Goal: Check status: Check status

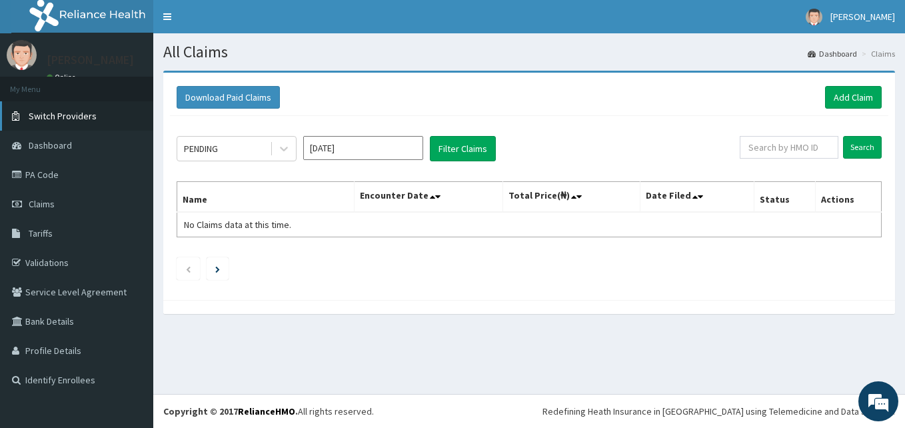
click at [43, 113] on span "Switch Providers" at bounding box center [63, 116] width 68 height 12
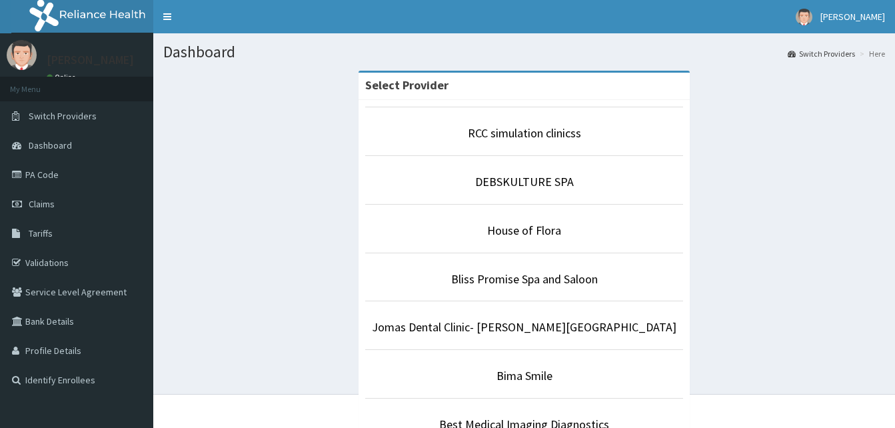
scroll to position [124, 0]
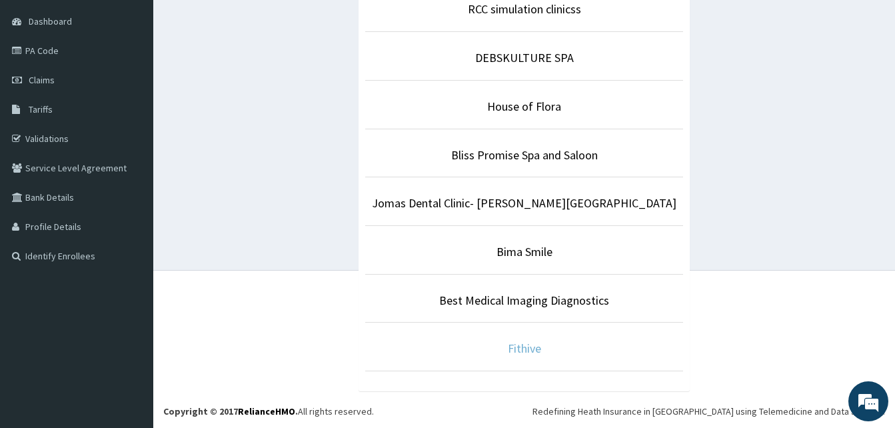
click at [517, 353] on link "Fithive" at bounding box center [524, 348] width 33 height 15
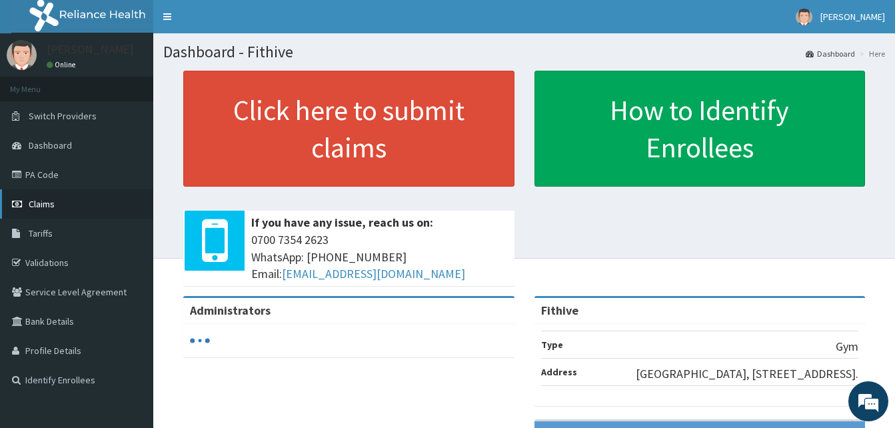
click at [45, 207] on span "Claims" at bounding box center [42, 204] width 26 height 12
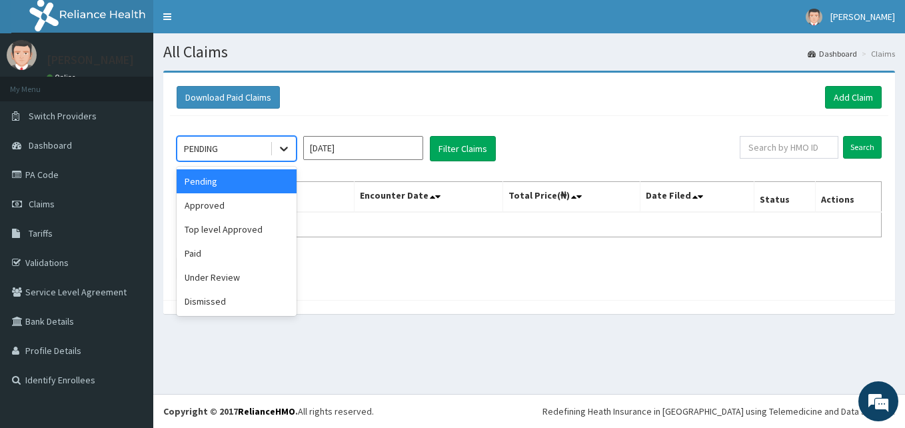
click at [290, 148] on icon at bounding box center [283, 148] width 13 height 13
click at [243, 233] on div "Top level Approved" at bounding box center [237, 229] width 120 height 24
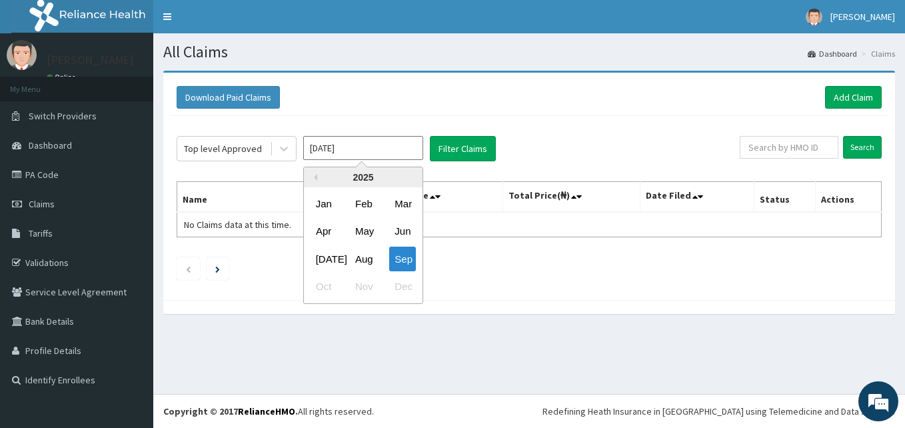
click at [381, 144] on input "[DATE]" at bounding box center [363, 148] width 120 height 24
click at [325, 202] on div "Jan" at bounding box center [324, 203] width 27 height 25
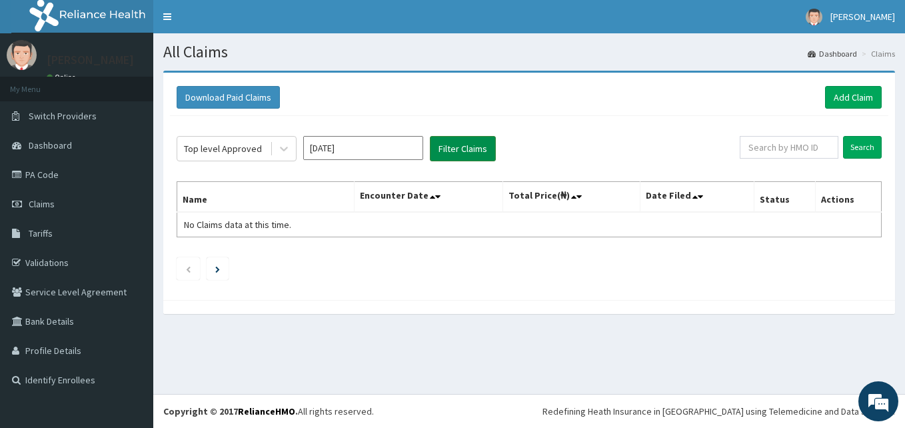
click at [460, 153] on button "Filter Claims" at bounding box center [463, 148] width 66 height 25
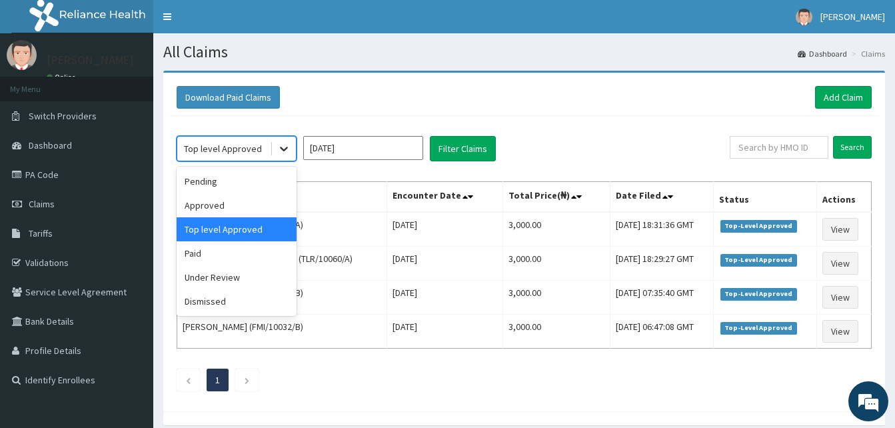
click at [289, 153] on icon at bounding box center [283, 148] width 13 height 13
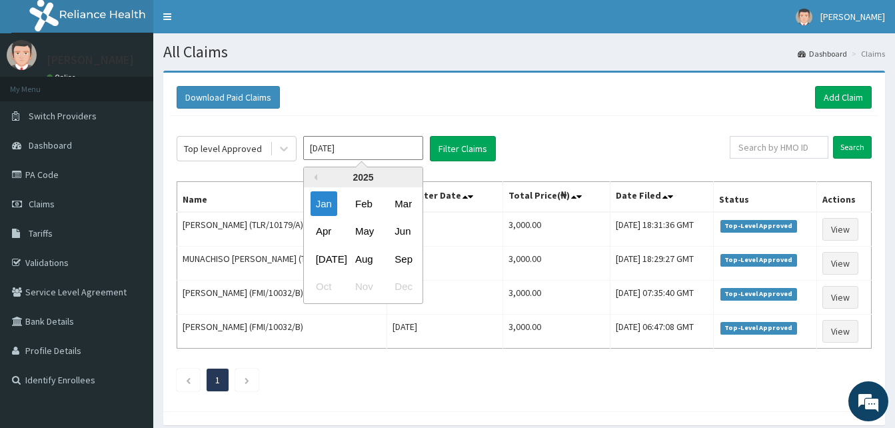
click at [375, 150] on input "Jan 2025" at bounding box center [363, 148] width 120 height 24
click at [317, 181] on div "2025" at bounding box center [363, 177] width 119 height 20
click at [317, 180] on button "Previous Year" at bounding box center [314, 177] width 7 height 7
click at [370, 291] on div "Nov" at bounding box center [363, 287] width 27 height 25
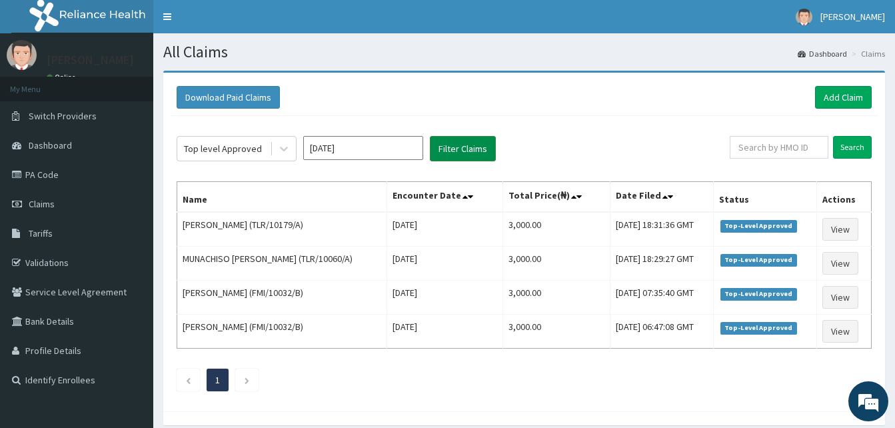
click at [470, 142] on button "Filter Claims" at bounding box center [463, 148] width 66 height 25
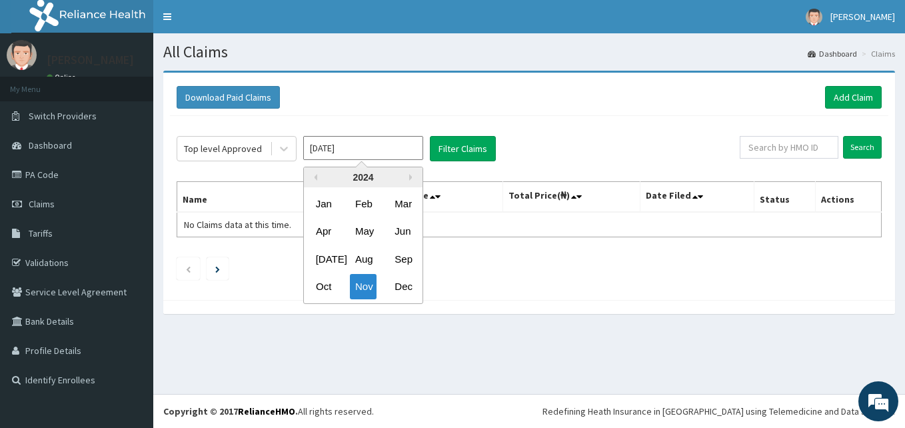
click at [402, 147] on input "Nov 2024" at bounding box center [363, 148] width 120 height 24
click at [330, 289] on div "Oct" at bounding box center [324, 287] width 27 height 25
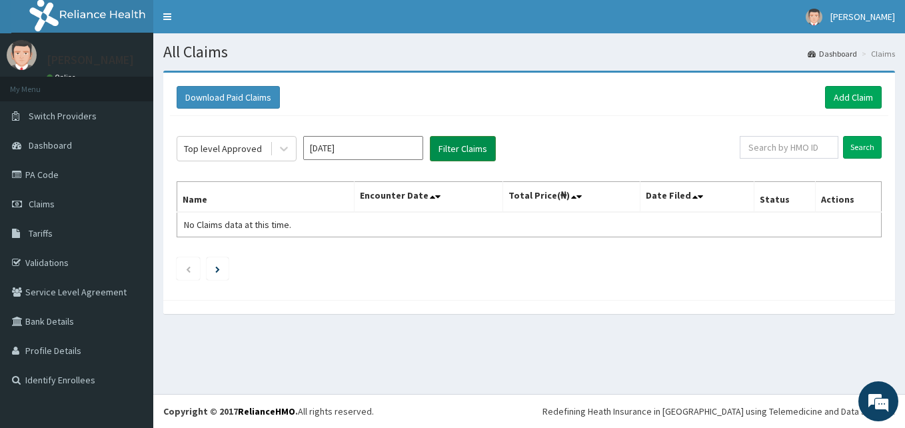
click at [489, 144] on button "Filter Claims" at bounding box center [463, 148] width 66 height 25
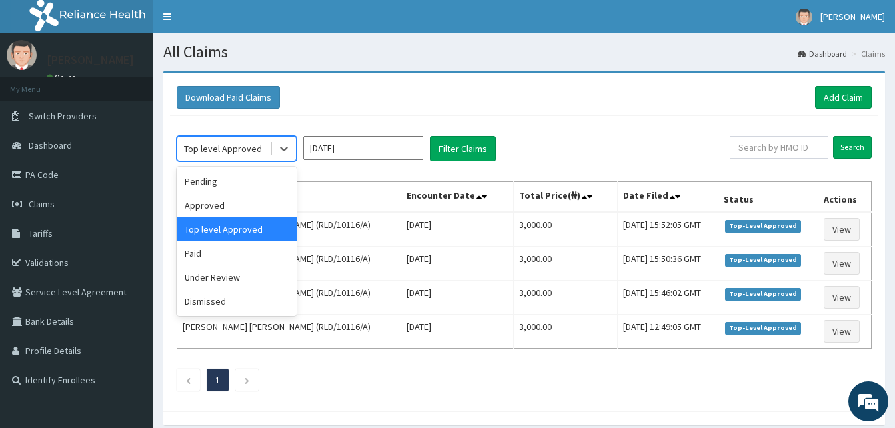
click at [296, 145] on div "Top level Approved" at bounding box center [237, 148] width 120 height 25
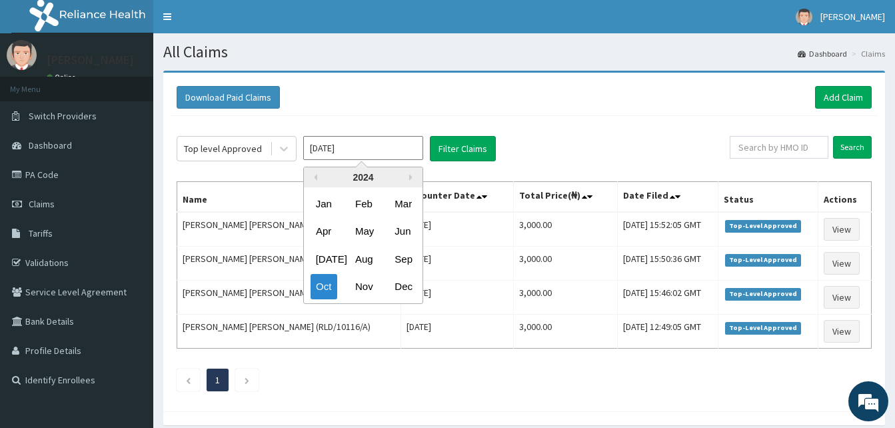
click at [360, 145] on input "Oct 2024" at bounding box center [363, 148] width 120 height 24
click at [410, 253] on div "Sep" at bounding box center [402, 259] width 27 height 25
type input "Sep 2024"
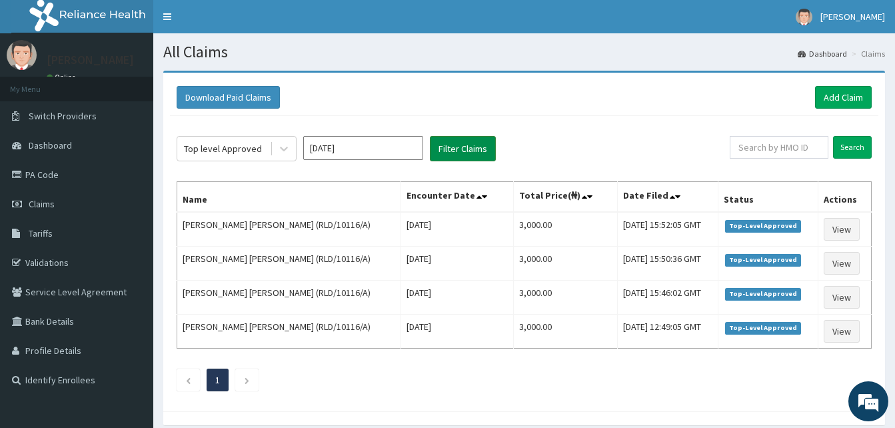
click at [465, 156] on button "Filter Claims" at bounding box center [463, 148] width 66 height 25
